Goal: Contribute content

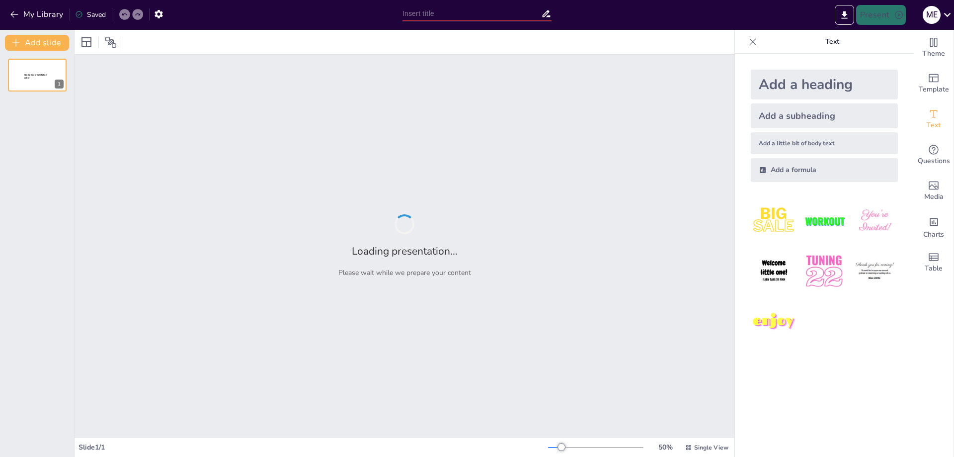
type input "Transferencia a la Cadena Trófica (Bioacumulación) ​"
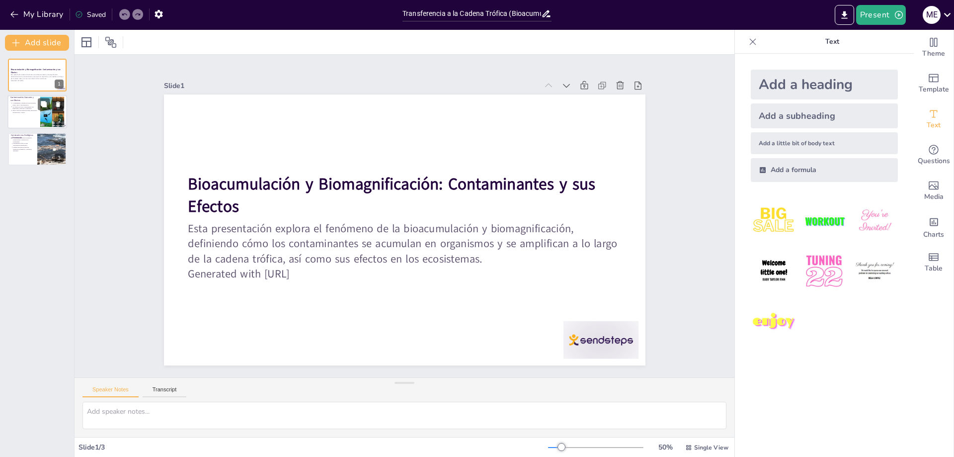
click at [34, 110] on p "Efectos incluyen neurotoxicidad, alteraciones reproductivas y cáncer." at bounding box center [24, 112] width 25 height 4
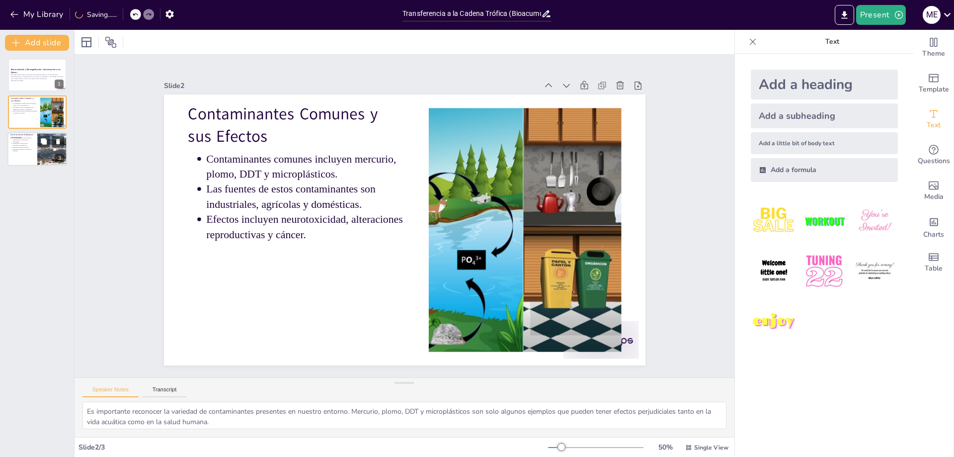
click at [35, 148] on div at bounding box center [37, 149] width 60 height 34
type textarea "La pérdida de biodiversidad y la alteración de ecosistemas son consecuencias cr…"
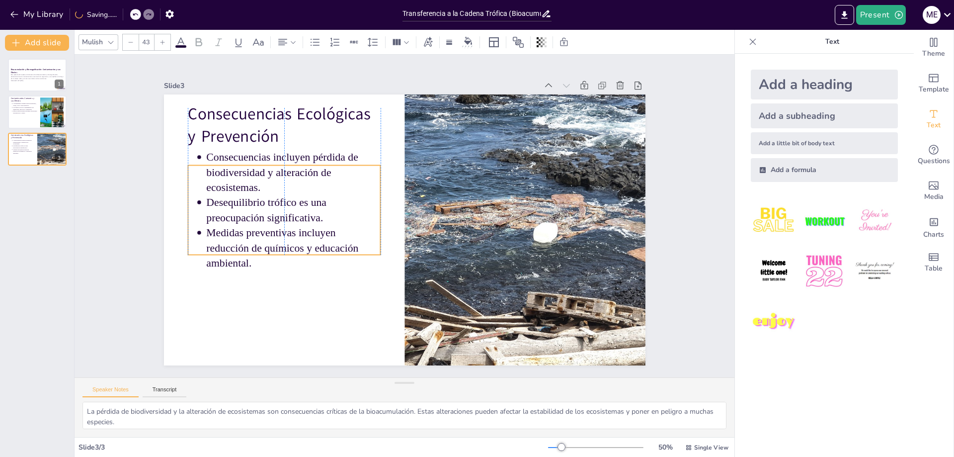
click at [263, 206] on p "Desequilibrio trófico es una preocupación significativa." at bounding box center [294, 198] width 176 height 48
click at [36, 71] on strong "Bioacumulación y Biomagnificación: Contaminantes y sus Efectos" at bounding box center [35, 70] width 51 height 5
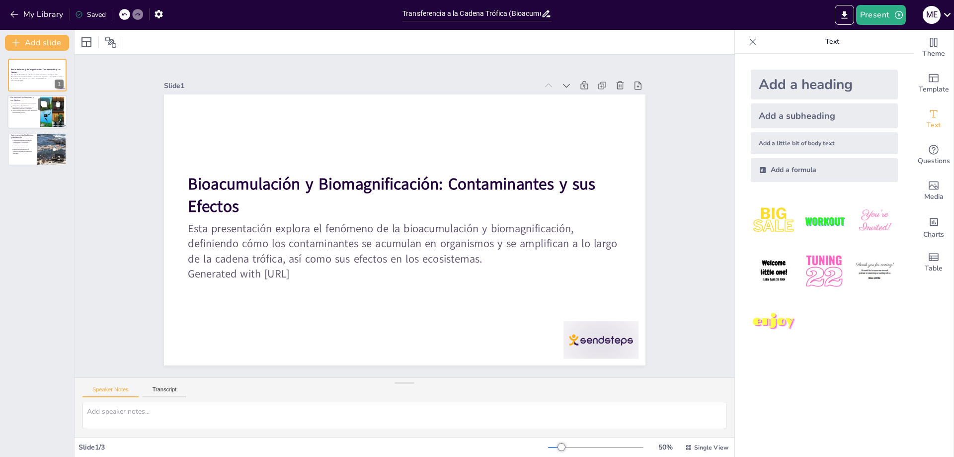
click at [28, 114] on div at bounding box center [37, 112] width 60 height 34
type textarea "Es importante reconocer la variedad de contaminantes presentes en nuestro entor…"
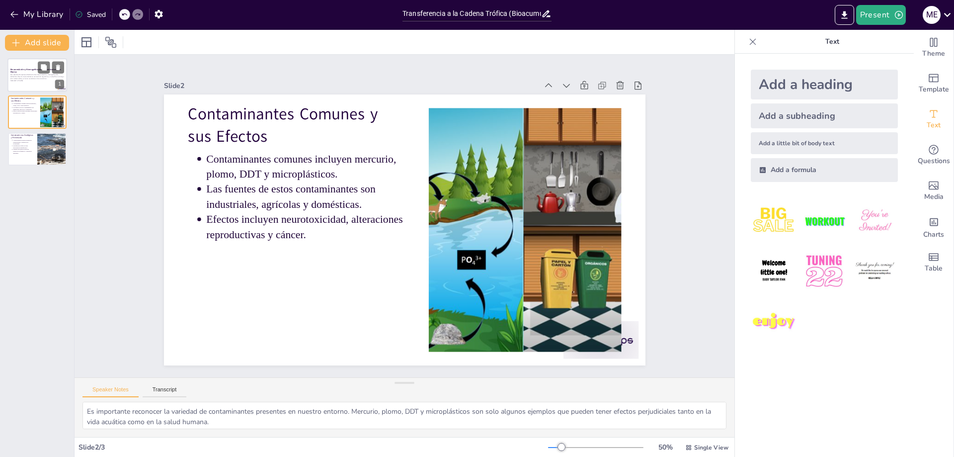
click at [26, 77] on p "Esta presentación explora el fenómeno de la bioacumulación y biomagnificación, …" at bounding box center [37, 76] width 54 height 5
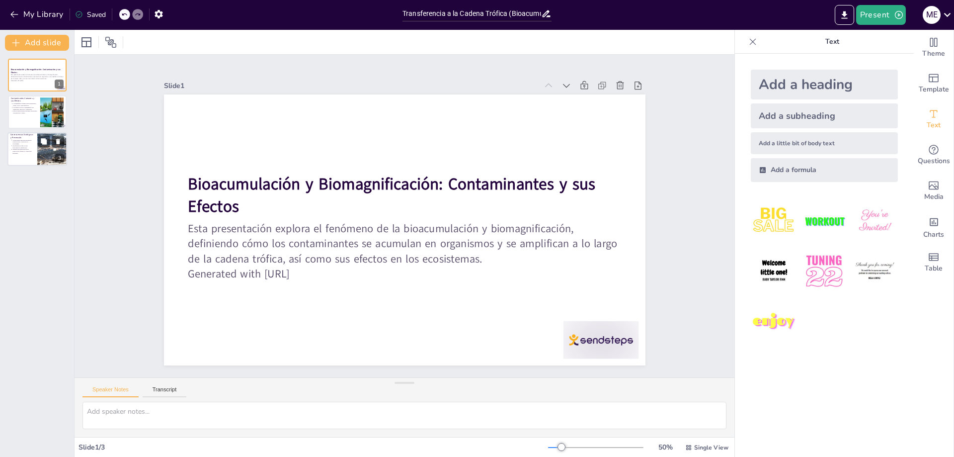
click at [23, 151] on p "Medidas preventivas incluyen reducción de químicos y educación ambiental." at bounding box center [23, 151] width 22 height 5
type textarea "La pérdida de biodiversidad y la alteración de ecosistemas son consecuencias cr…"
